Goal: Task Accomplishment & Management: Complete application form

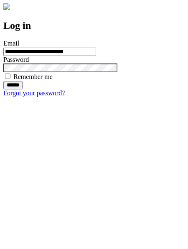
type input "**********"
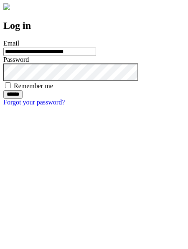
click at [23, 98] on input "******" at bounding box center [12, 94] width 19 height 8
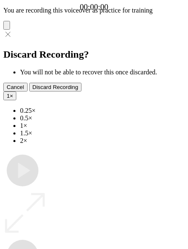
type input "**********"
